Goal: Information Seeking & Learning: Learn about a topic

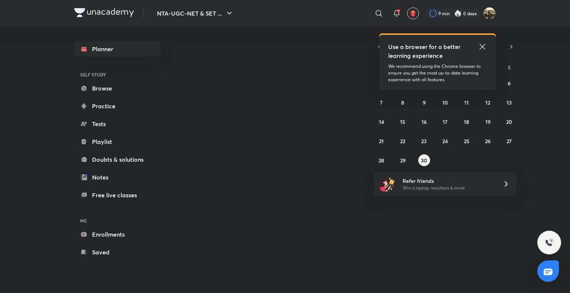
click at [481, 46] on icon at bounding box center [482, 46] width 9 height 9
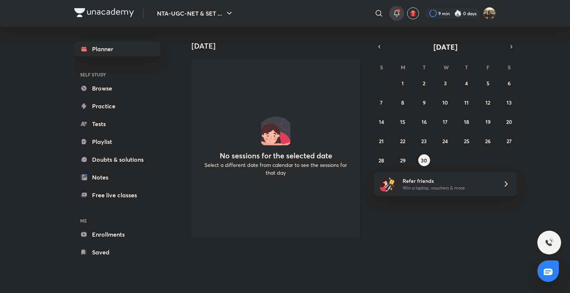
click at [394, 14] on icon at bounding box center [396, 12] width 5 height 4
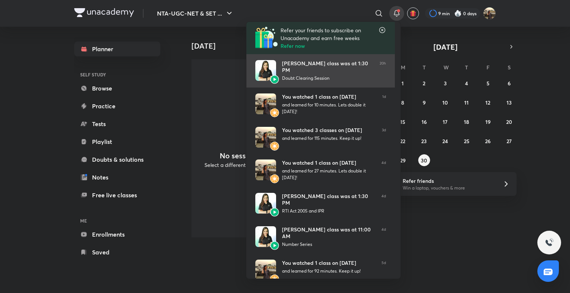
click at [288, 68] on div "Niharika Bhagtani’s class was at 1:30 PM" at bounding box center [328, 66] width 92 height 13
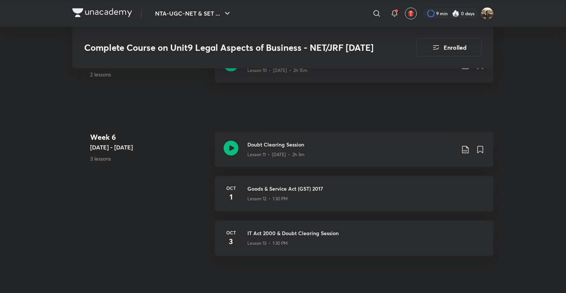
scroll to position [989, 0]
click at [280, 147] on h3 "Doubt Clearing Session" at bounding box center [351, 144] width 208 height 8
